Goal: Task Accomplishment & Management: Complete application form

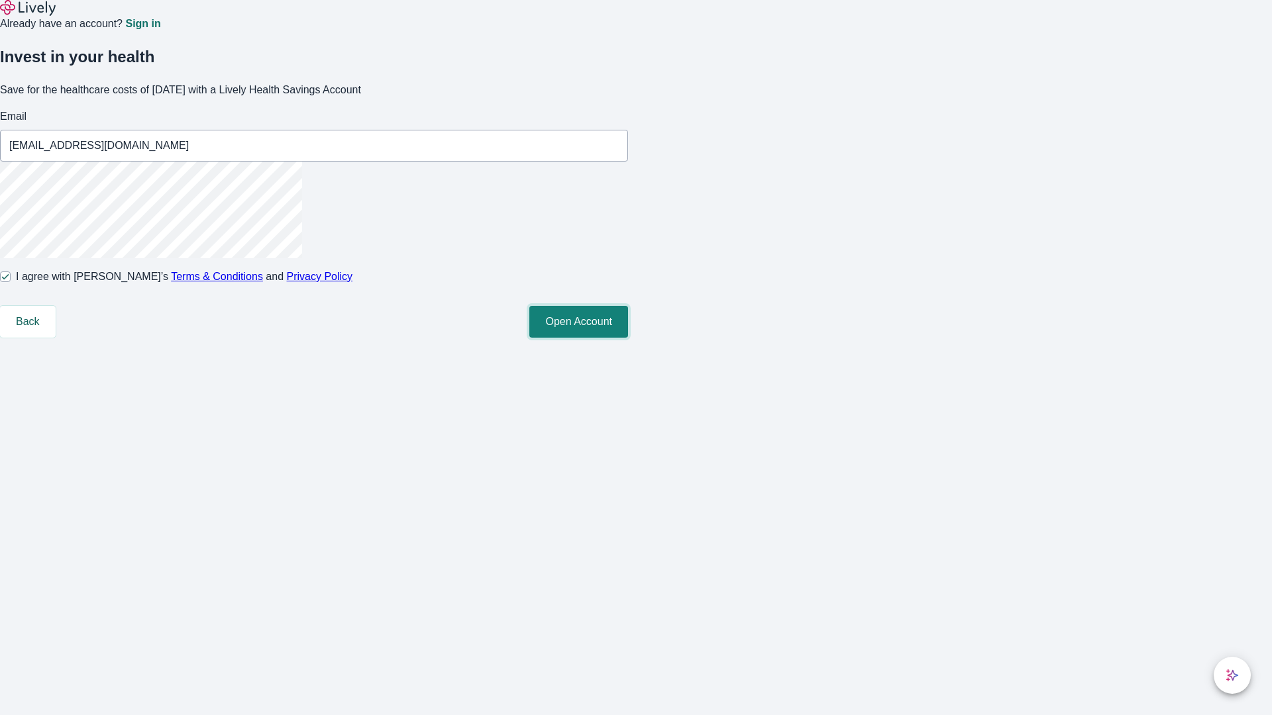
click at [628, 338] on button "Open Account" at bounding box center [578, 322] width 99 height 32
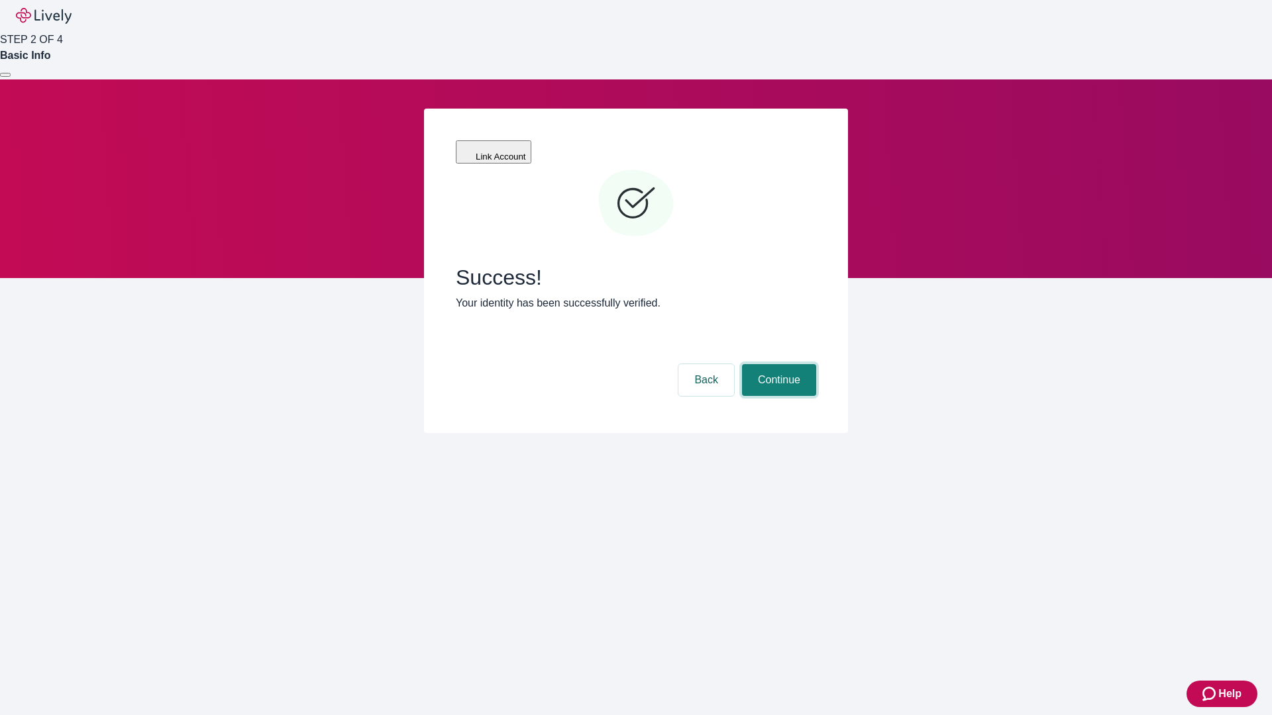
click at [777, 364] on button "Continue" at bounding box center [779, 380] width 74 height 32
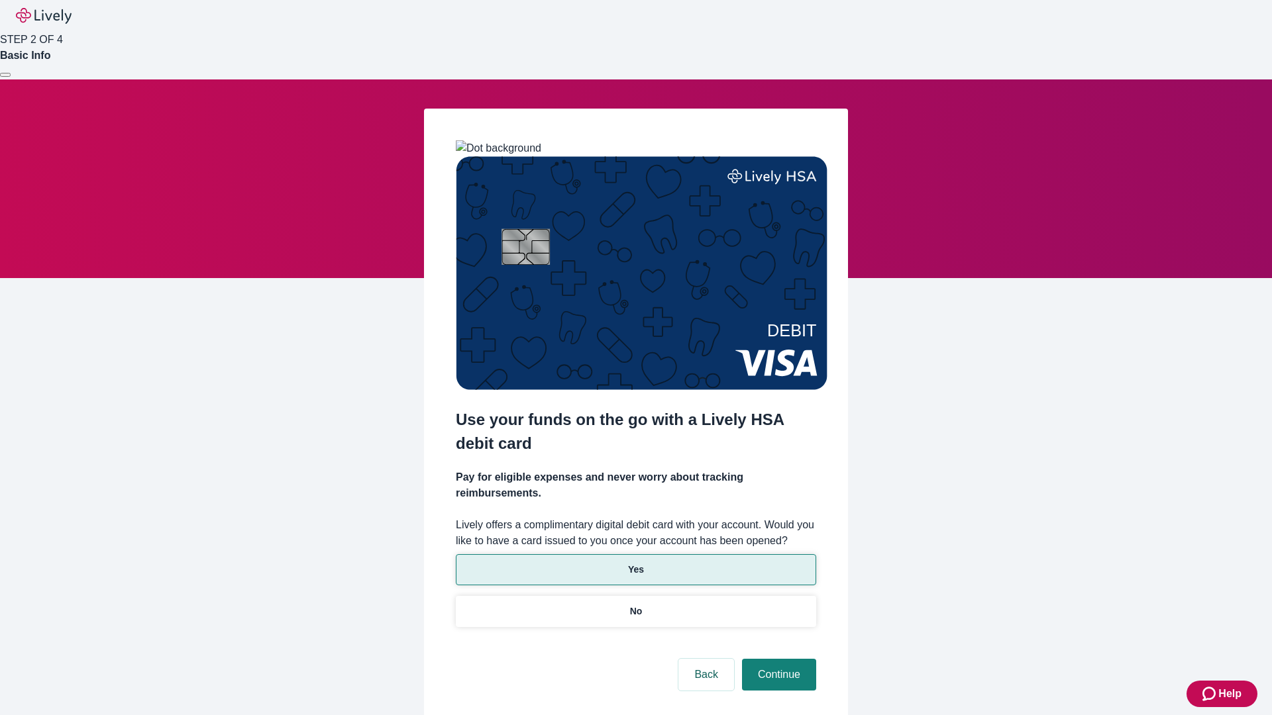
click at [635, 563] on p "Yes" at bounding box center [636, 570] width 16 height 14
click at [777, 659] on button "Continue" at bounding box center [779, 675] width 74 height 32
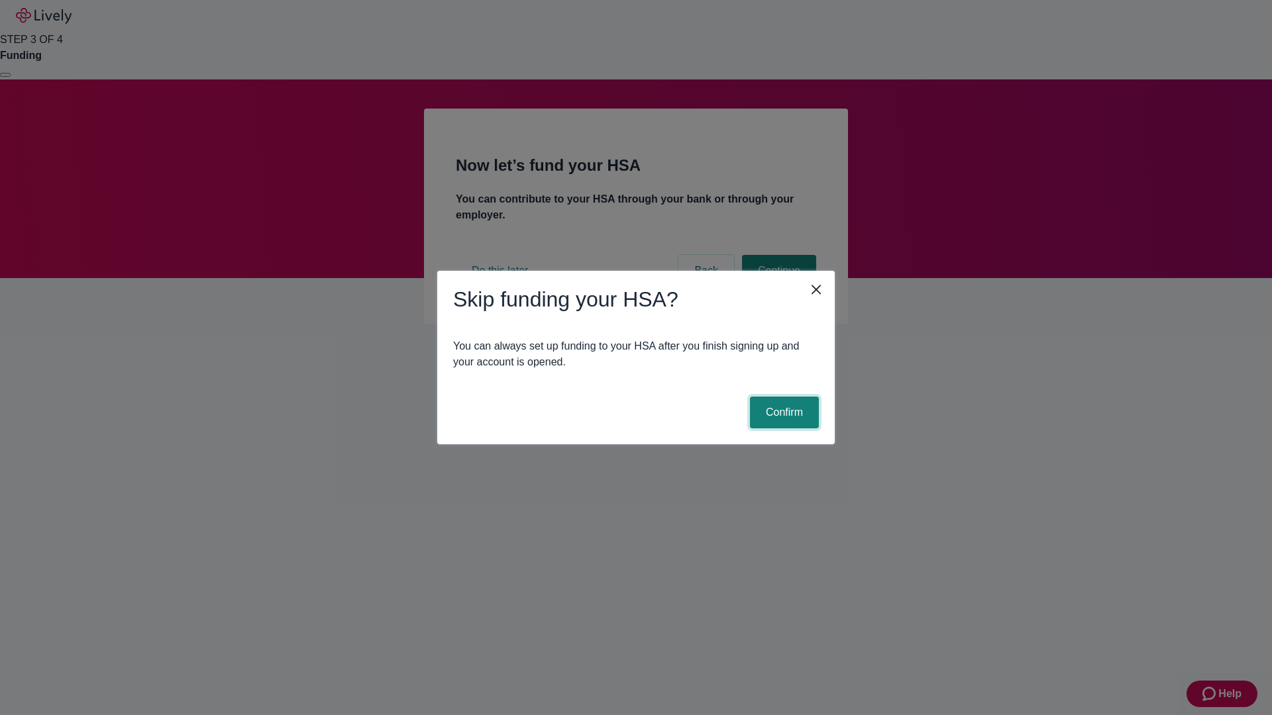
click at [782, 413] on button "Confirm" at bounding box center [784, 413] width 69 height 32
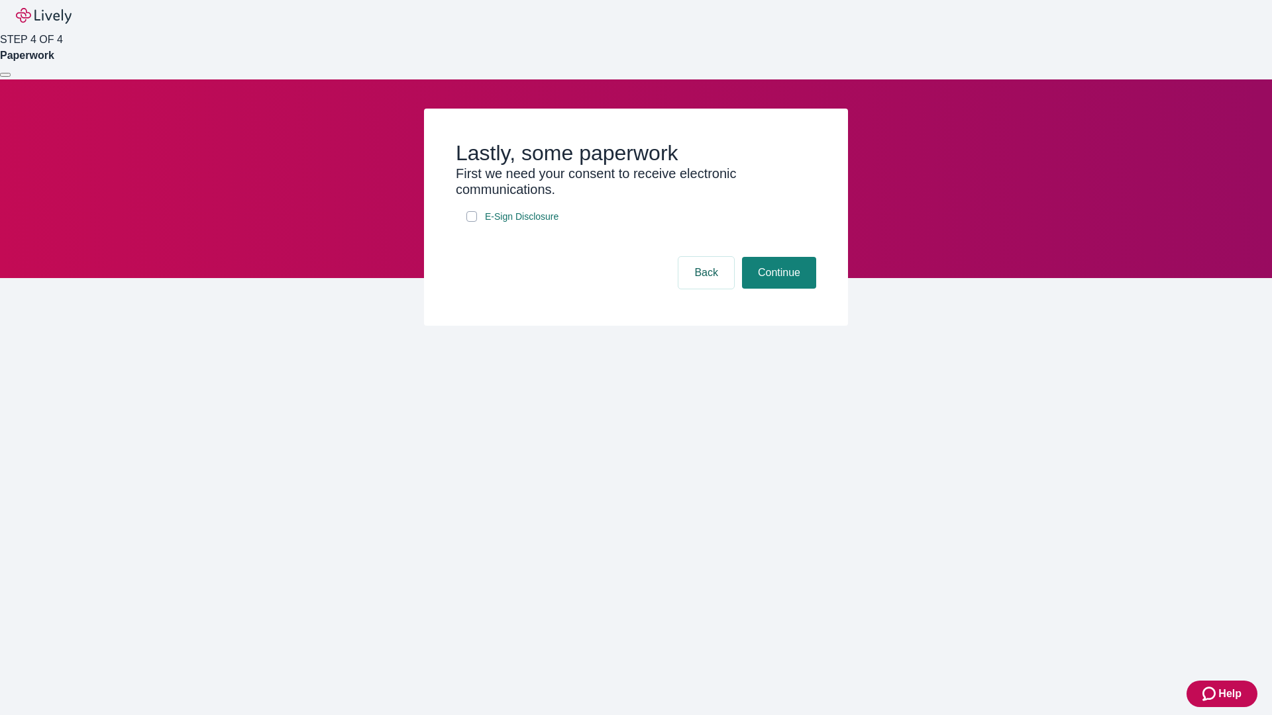
click at [472, 222] on input "E-Sign Disclosure" at bounding box center [471, 216] width 11 height 11
checkbox input "true"
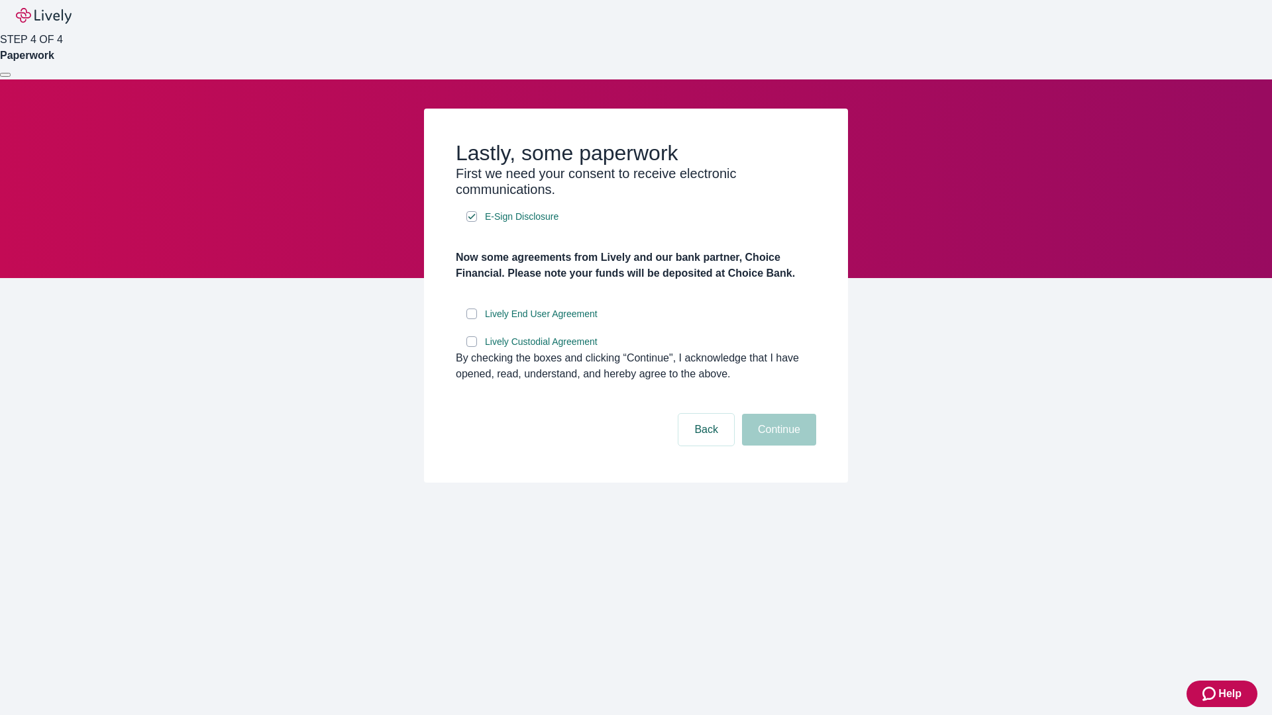
click at [472, 319] on input "Lively End User Agreement" at bounding box center [471, 314] width 11 height 11
checkbox input "true"
click at [472, 347] on input "Lively Custodial Agreement" at bounding box center [471, 341] width 11 height 11
checkbox input "true"
click at [777, 446] on button "Continue" at bounding box center [779, 430] width 74 height 32
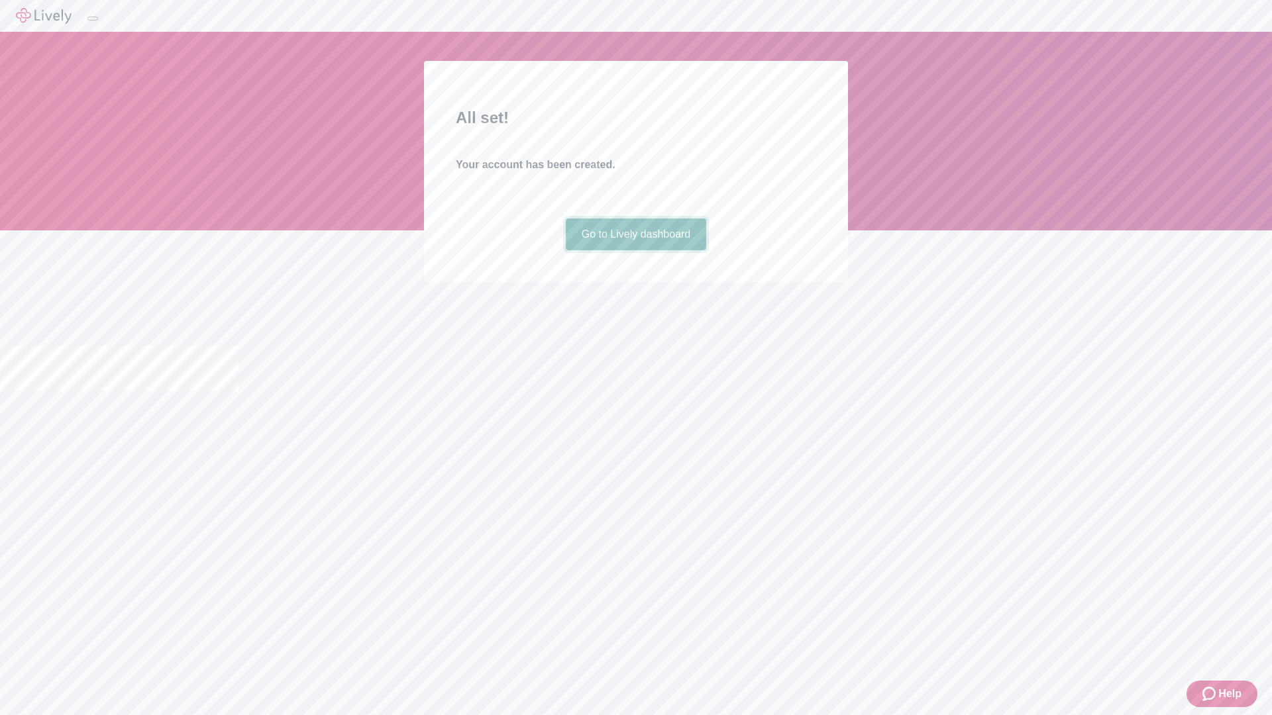
click at [635, 250] on link "Go to Lively dashboard" at bounding box center [636, 235] width 141 height 32
